Goal: Transaction & Acquisition: Purchase product/service

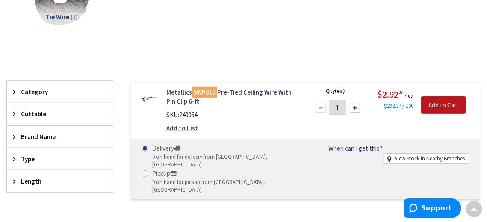
scroll to position [171, 0]
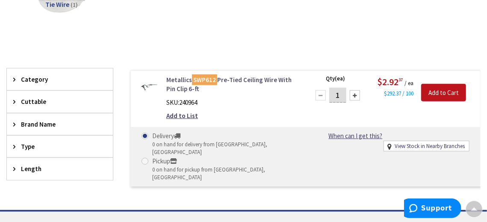
click at [185, 78] on link "Metallics SWP612 Pre-Tied Ceiling Wire With Pin Clip 6-ft" at bounding box center [232, 84] width 132 height 18
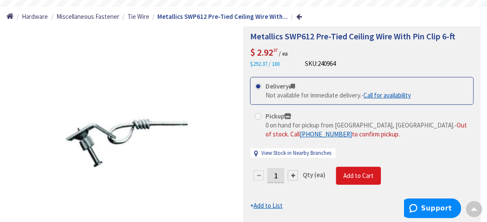
scroll to position [85, 0]
drag, startPoint x: 444, startPoint y: 158, endPoint x: 258, endPoint y: 110, distance: 192.5
click at [258, 110] on div "Delivery Not available for immediate delivery. - Call for availability Pickup 0…" at bounding box center [362, 122] width 224 height 90
click at [432, 151] on div "Delivery Not available for immediate delivery. - Call for availability Pickup 0…" at bounding box center [362, 122] width 224 height 90
